Goal: Task Accomplishment & Management: Manage account settings

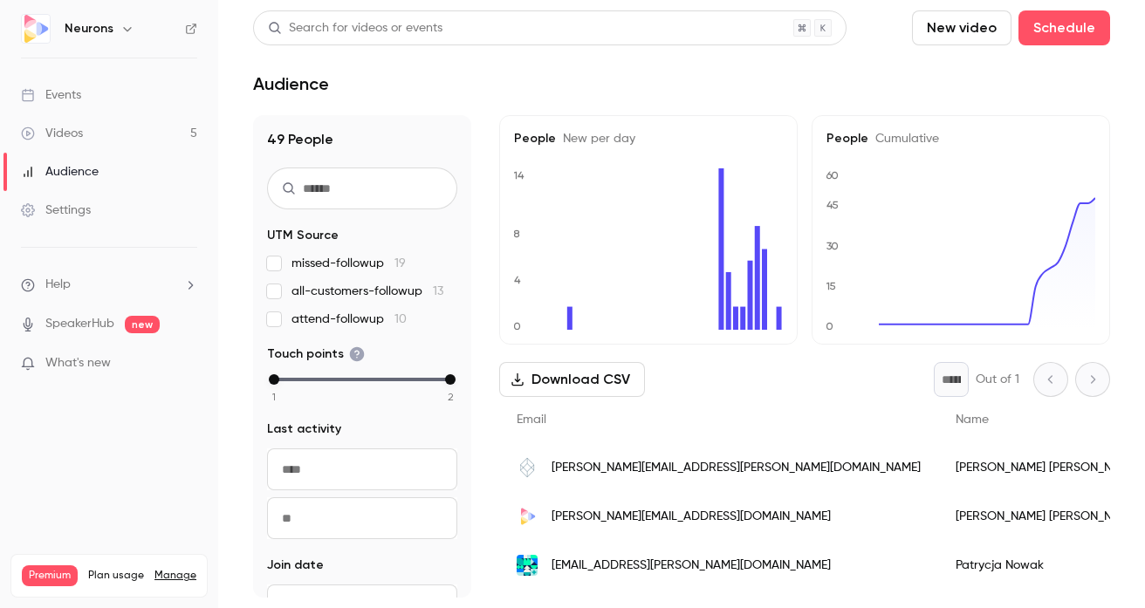
click at [132, 134] on link "Videos 5" at bounding box center [109, 133] width 218 height 38
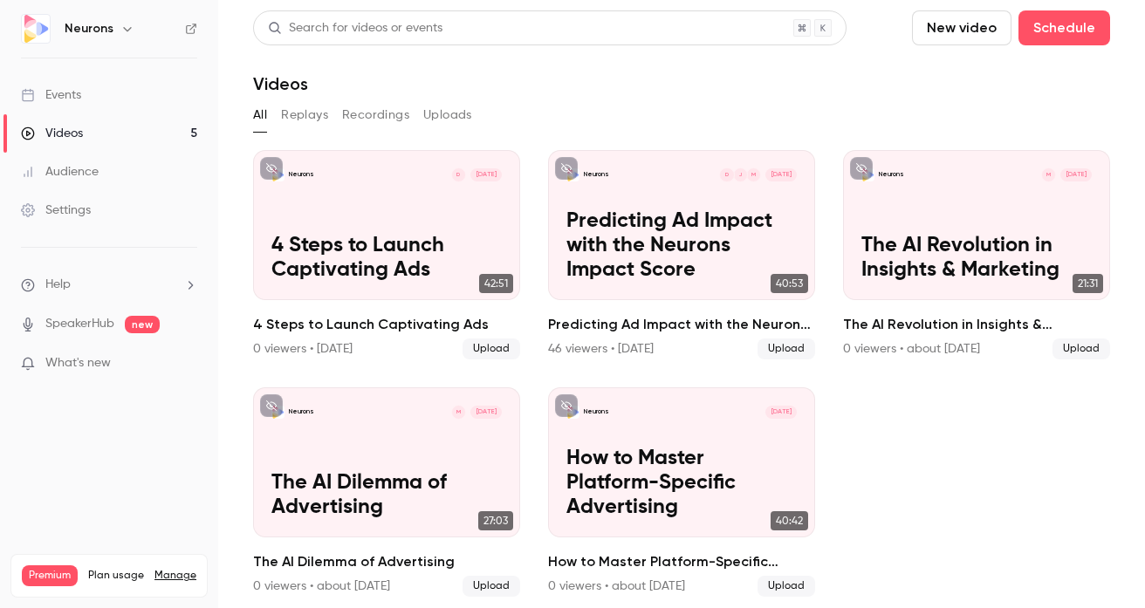
click at [102, 100] on link "Events" at bounding box center [109, 95] width 218 height 38
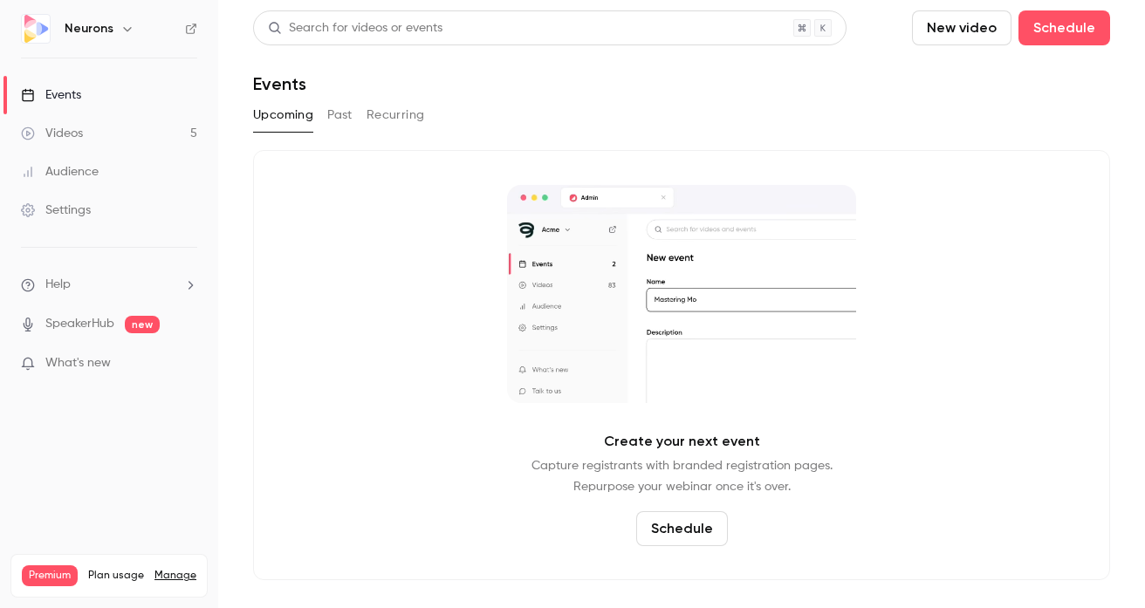
click at [88, 147] on link "Videos 5" at bounding box center [109, 133] width 218 height 38
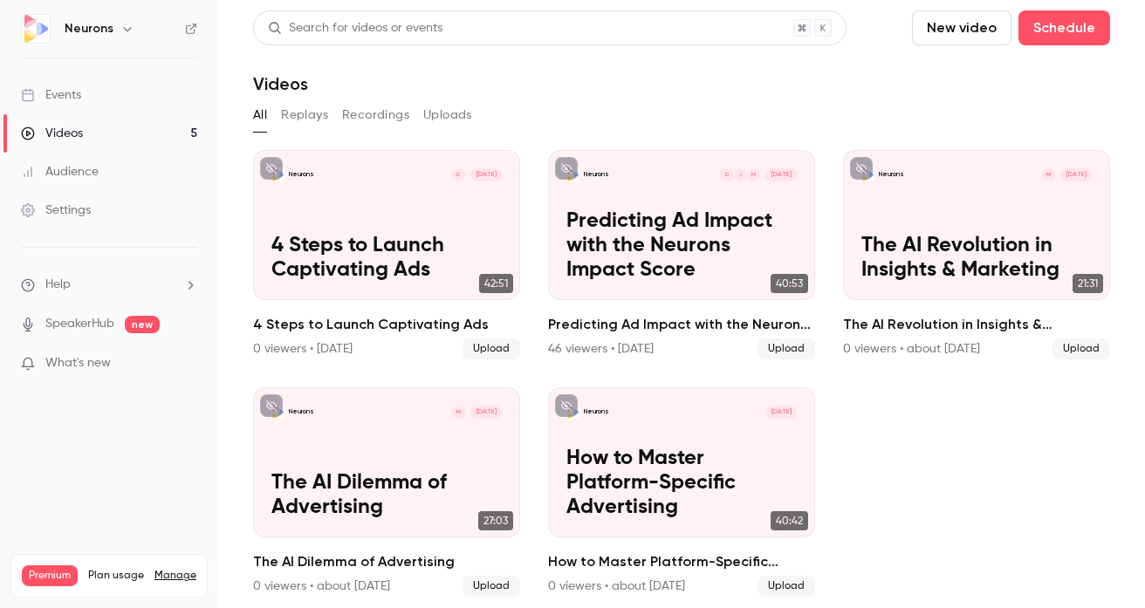
click at [74, 157] on link "Audience" at bounding box center [109, 172] width 218 height 38
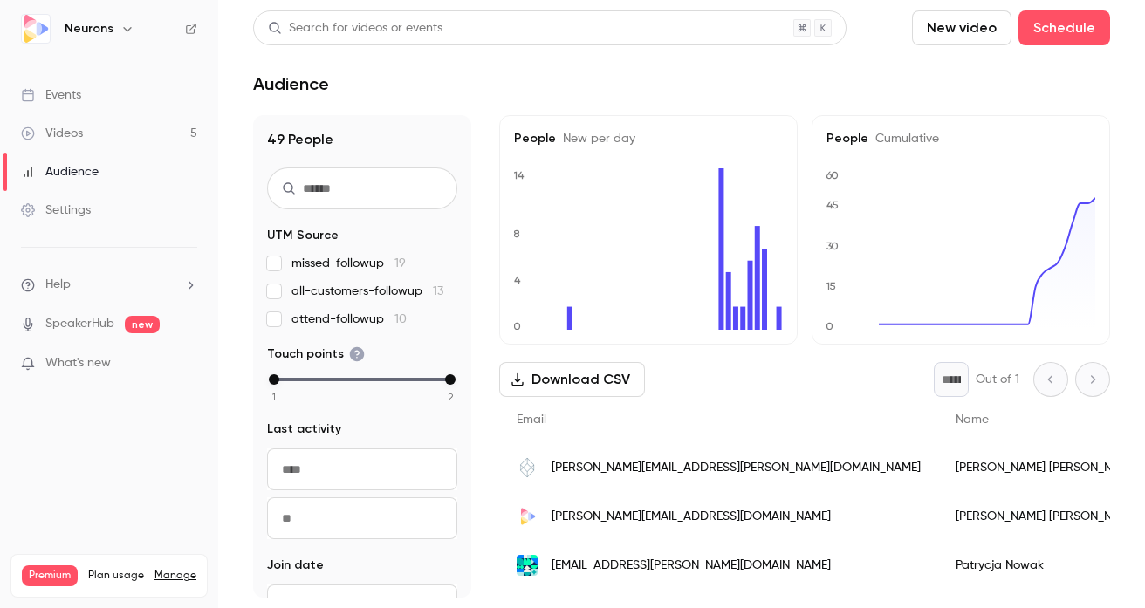
click at [67, 190] on ul "Events Videos 5 Audience Settings" at bounding box center [109, 152] width 218 height 189
click at [67, 203] on div "Settings" at bounding box center [56, 210] width 70 height 17
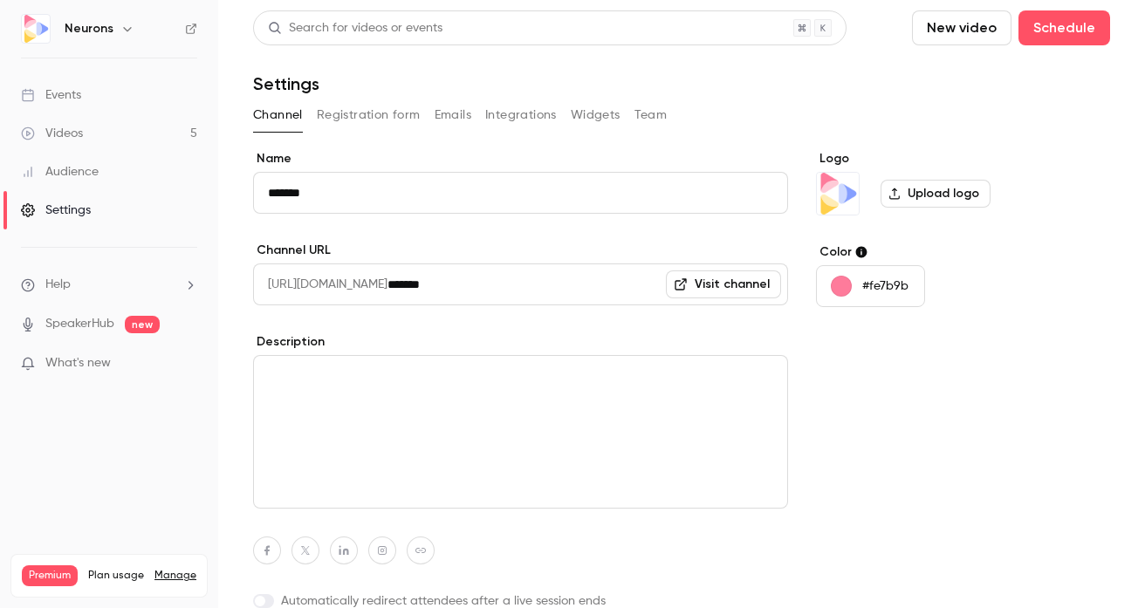
click at [67, 131] on div "Videos" at bounding box center [52, 133] width 62 height 17
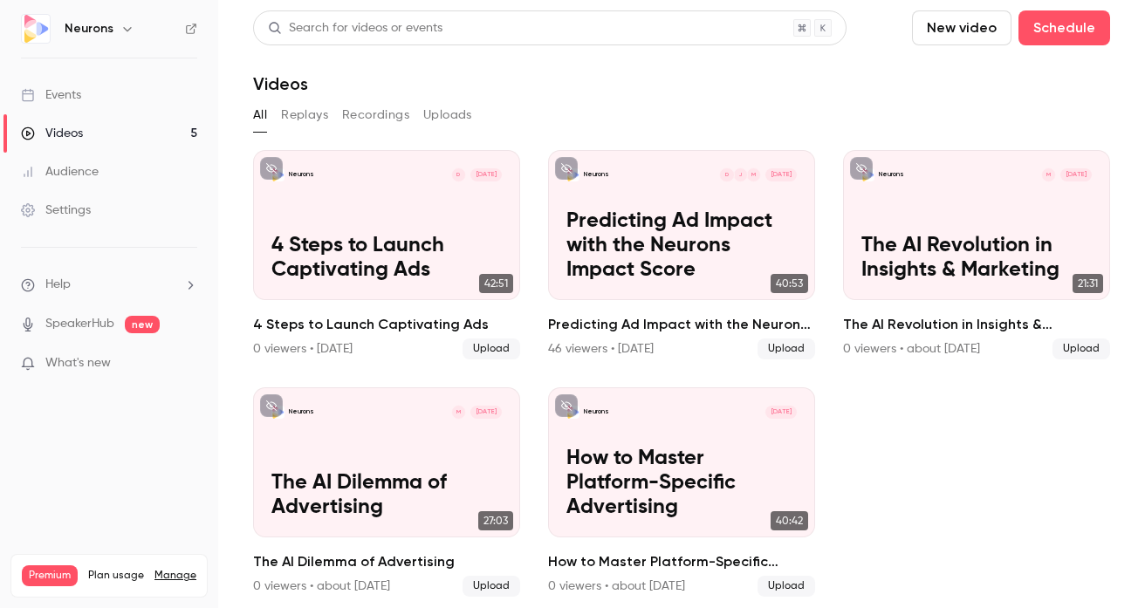
click at [74, 107] on link "Events" at bounding box center [109, 95] width 218 height 38
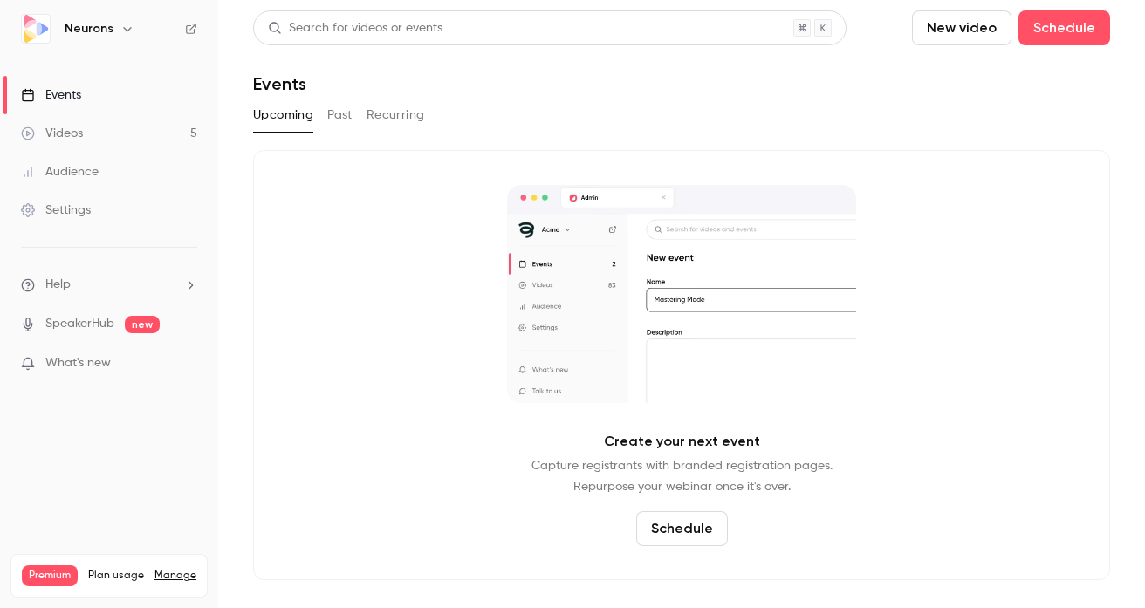
click at [134, 127] on link "Videos 5" at bounding box center [109, 133] width 218 height 38
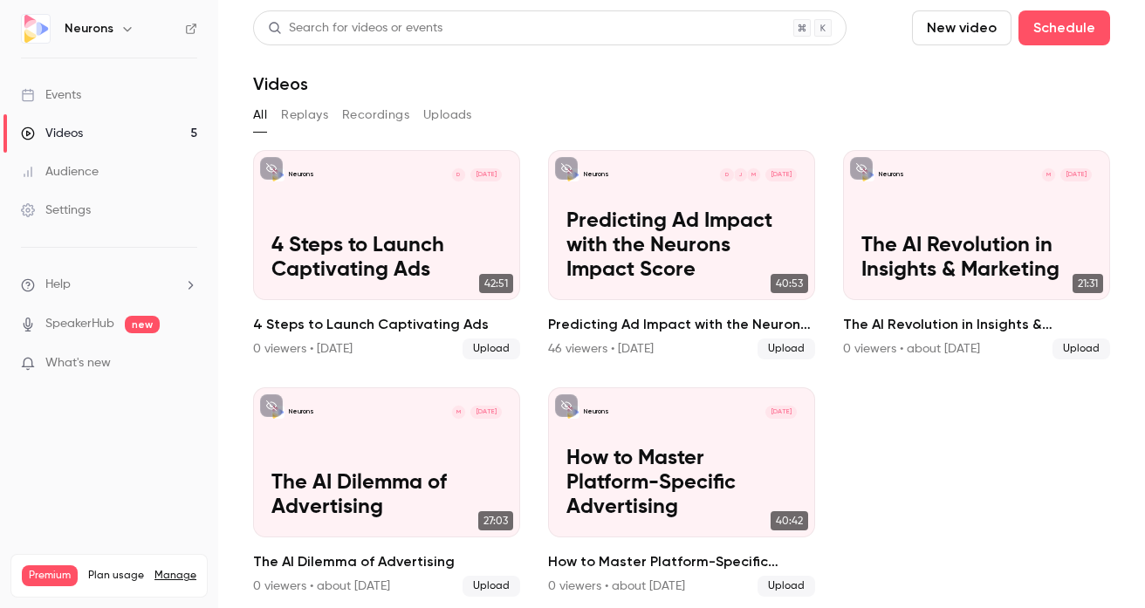
click at [104, 180] on link "Audience" at bounding box center [109, 172] width 218 height 38
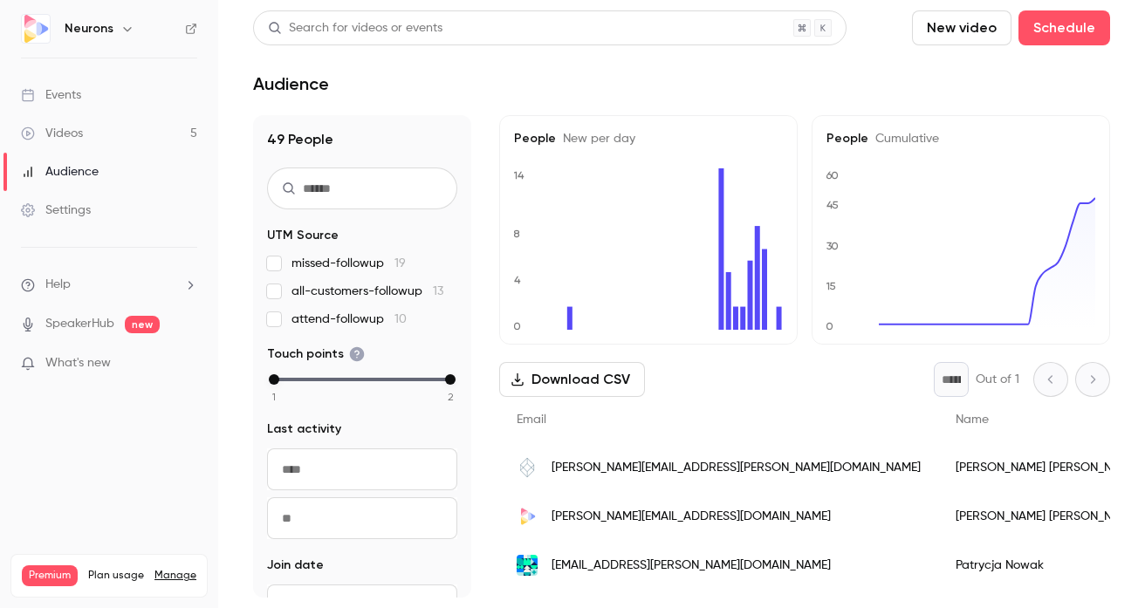
click at [88, 223] on link "Settings" at bounding box center [109, 210] width 218 height 38
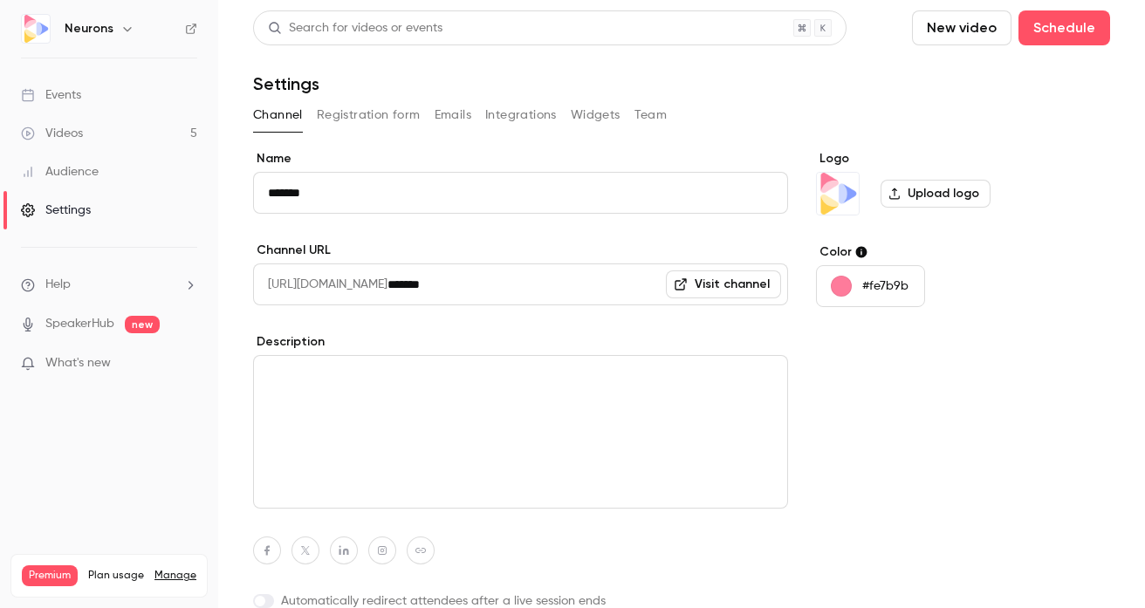
click at [66, 147] on link "Videos 5" at bounding box center [109, 133] width 218 height 38
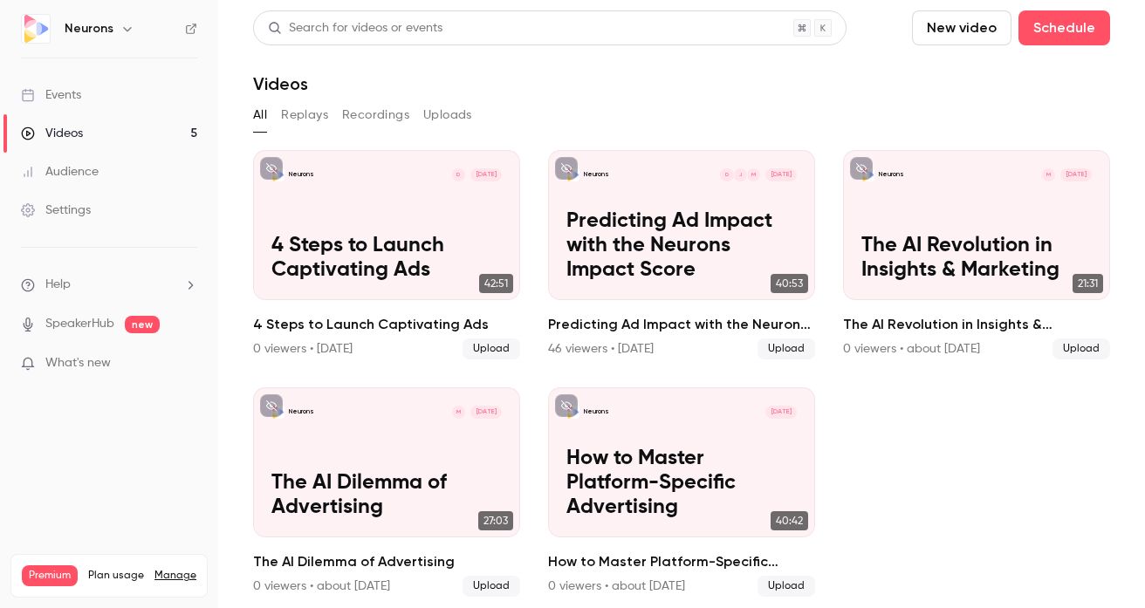
click at [78, 285] on li "Help" at bounding box center [109, 285] width 176 height 18
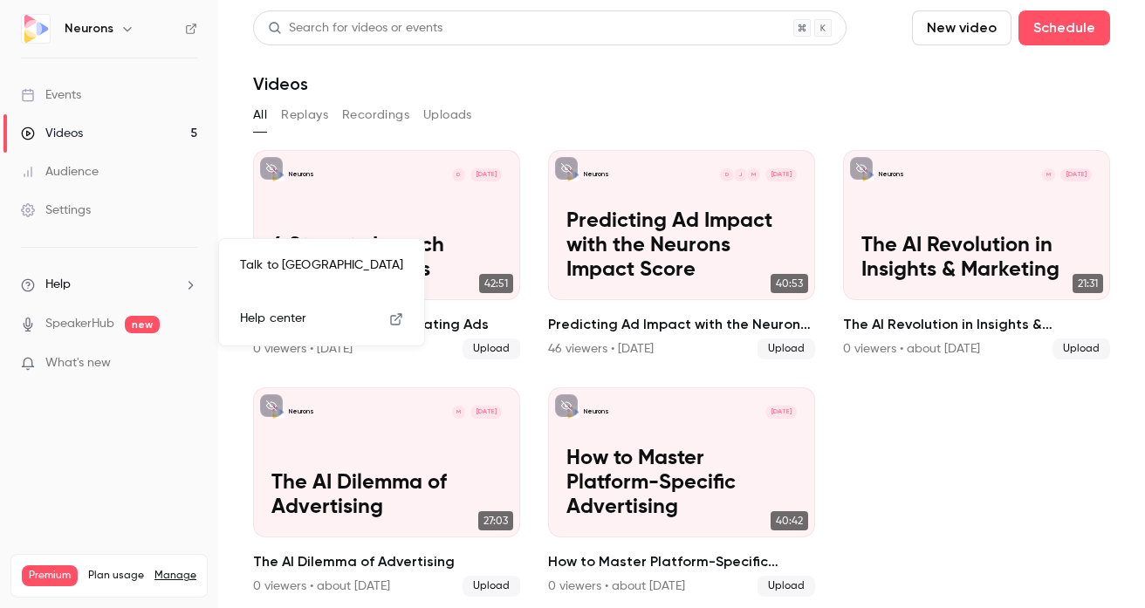
click at [78, 285] on div at bounding box center [572, 304] width 1145 height 608
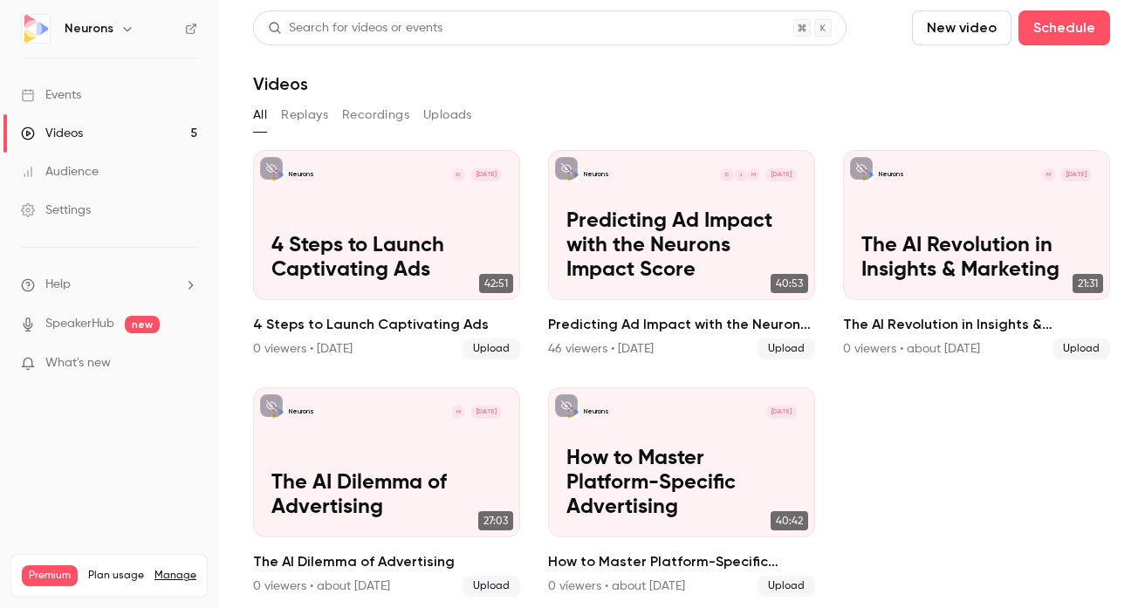
click at [168, 569] on link "Manage" at bounding box center [175, 576] width 42 height 14
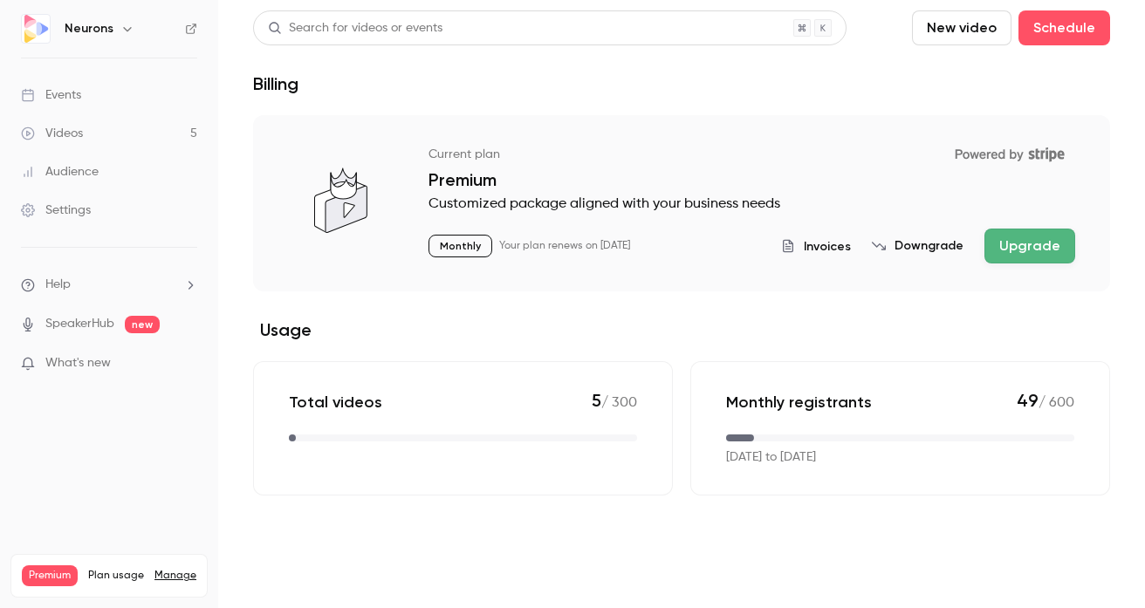
click at [99, 353] on ul "Help SpeakerHub new What's new" at bounding box center [109, 326] width 218 height 156
click at [74, 271] on ul "Help SpeakerHub new What's new" at bounding box center [109, 326] width 218 height 156
click at [74, 283] on li "Help" at bounding box center [109, 285] width 176 height 18
click at [73, 209] on div at bounding box center [572, 304] width 1145 height 608
click at [63, 209] on div "Settings" at bounding box center [56, 210] width 70 height 17
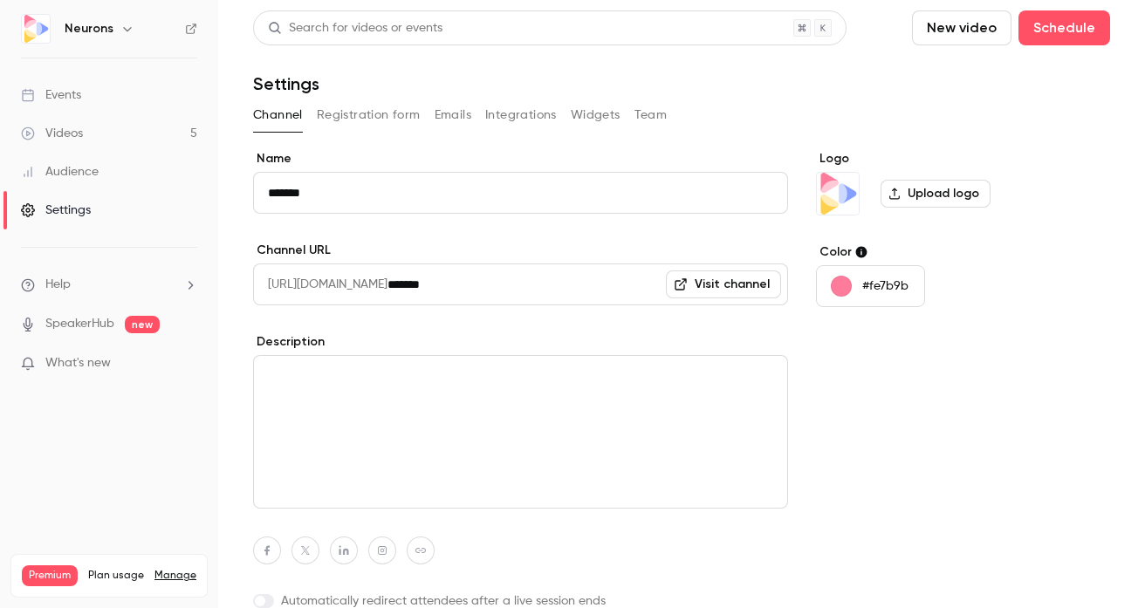
click at [131, 26] on icon "button" at bounding box center [127, 29] width 14 height 14
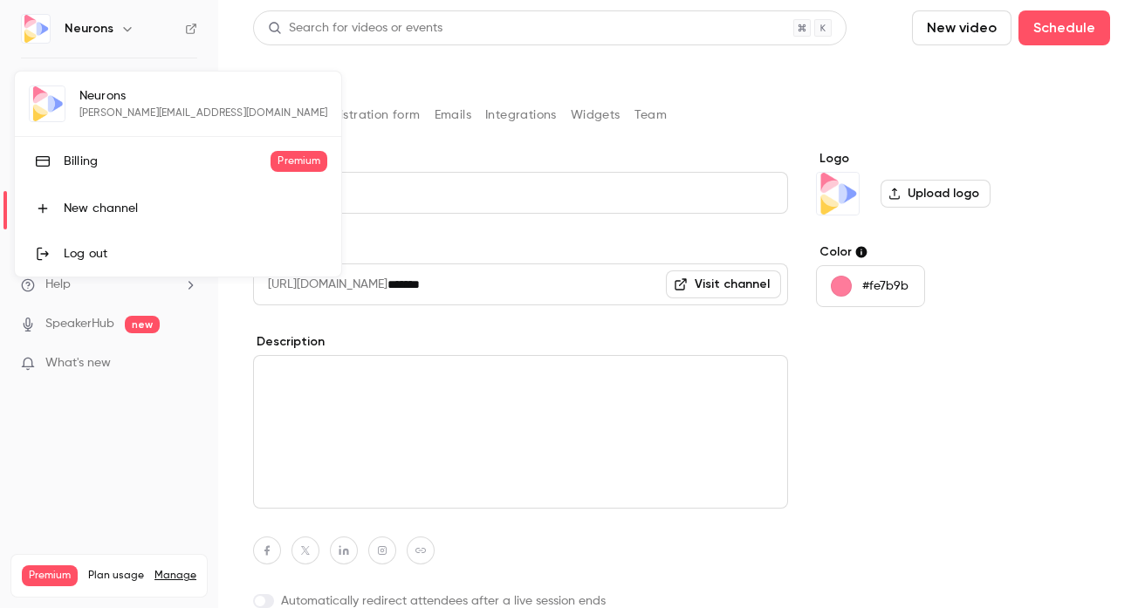
click at [271, 41] on div at bounding box center [572, 304] width 1145 height 608
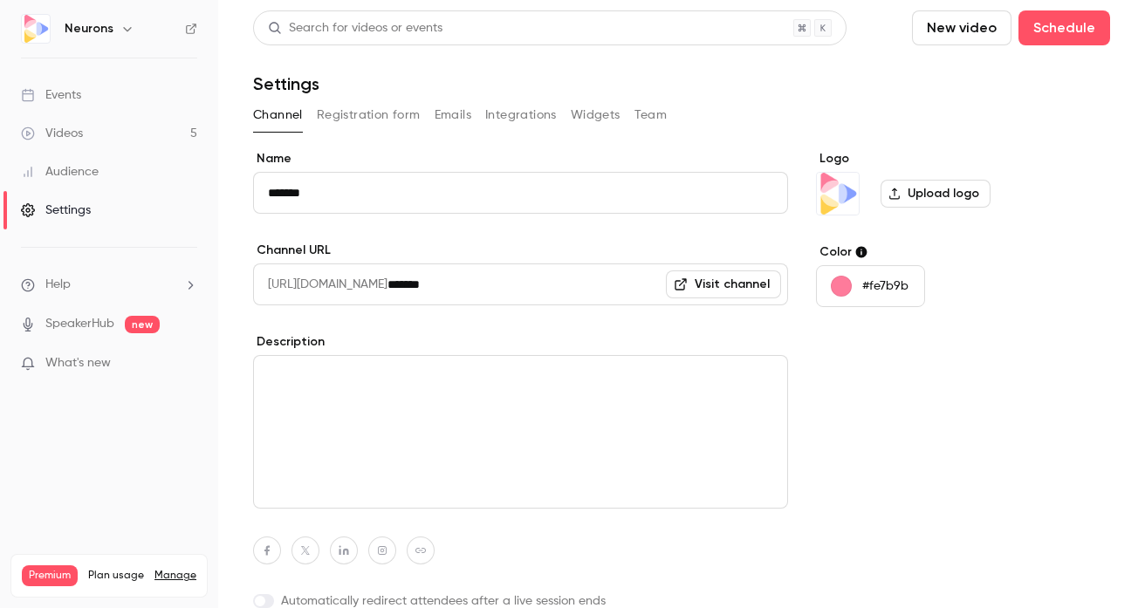
click at [542, 118] on button "Integrations" at bounding box center [521, 115] width 72 height 28
